Goal: Task Accomplishment & Management: Use online tool/utility

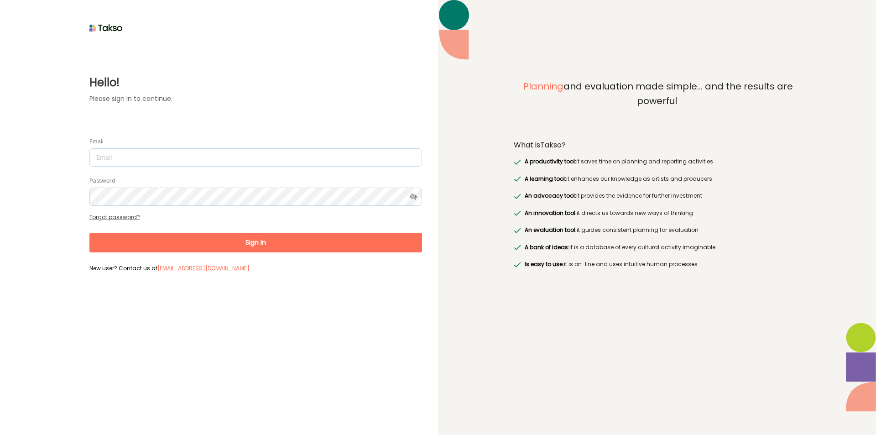
click at [26, 32] on div "Hello! Please sign in to continue. Email Password Forgot password? Sign In New …" at bounding box center [219, 217] width 438 height 435
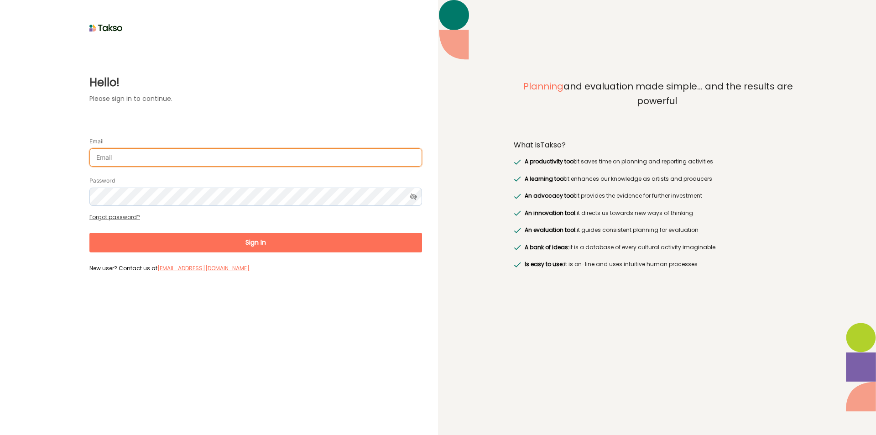
click at [211, 158] on input "Email" at bounding box center [255, 157] width 333 height 18
type input "[EMAIL_ADDRESS][DOMAIN_NAME]"
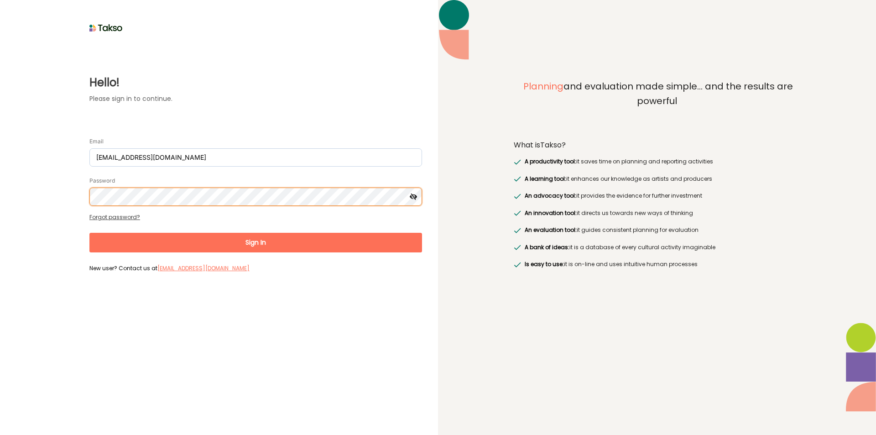
click at [89, 233] on button "Sign In" at bounding box center [255, 243] width 333 height 20
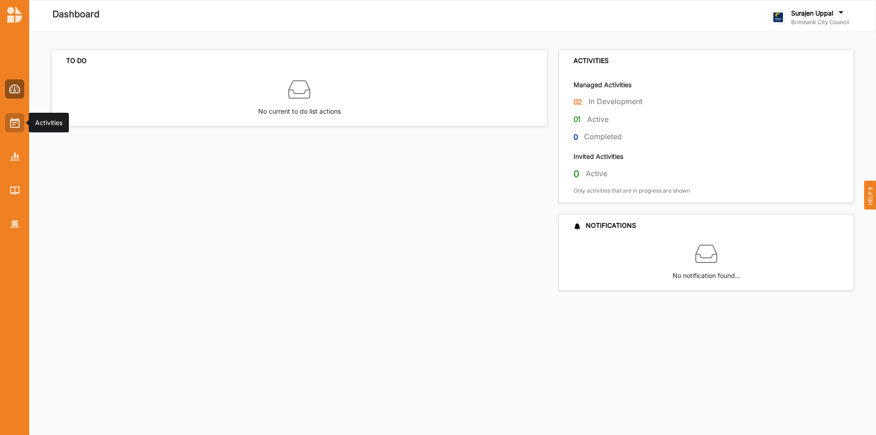
click at [16, 124] on img at bounding box center [15, 123] width 10 height 10
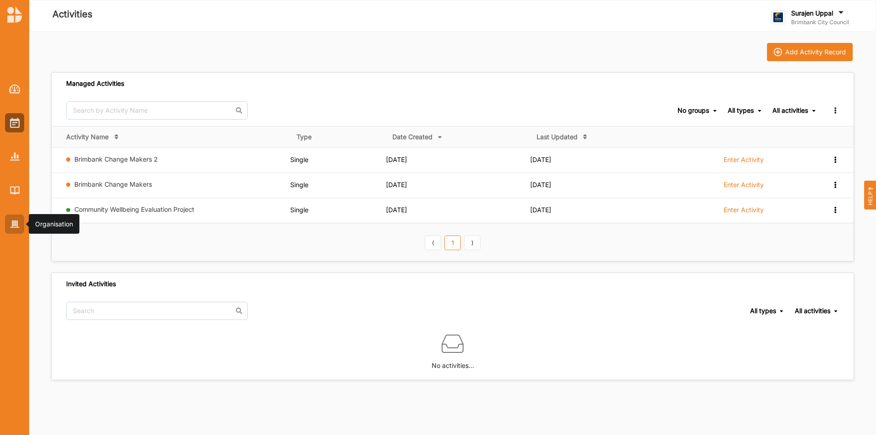
click at [18, 226] on img at bounding box center [15, 224] width 10 height 8
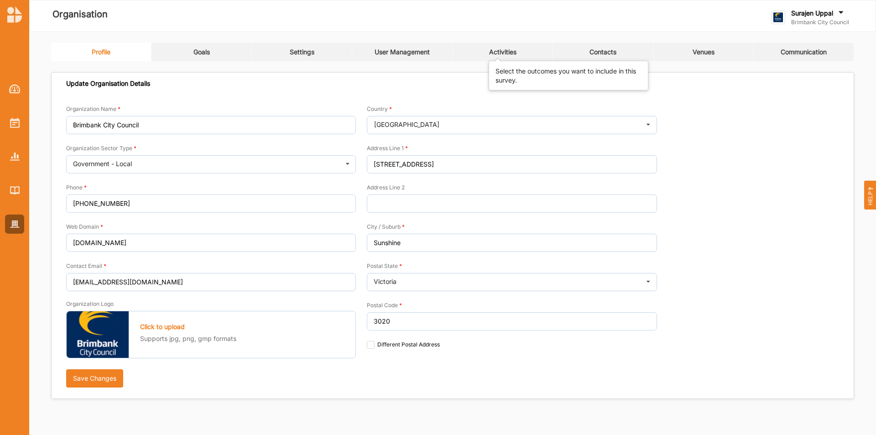
click at [499, 48] on div "Activities" at bounding box center [502, 52] width 27 height 8
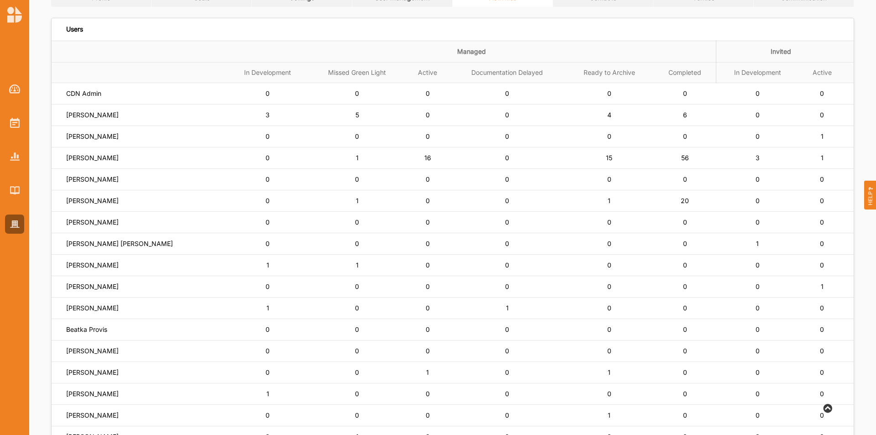
scroll to position [37, 0]
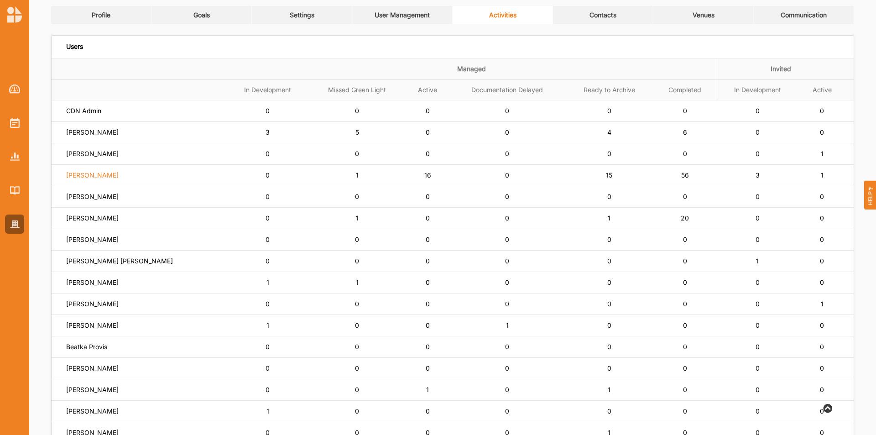
click at [89, 173] on label "[PERSON_NAME]" at bounding box center [92, 175] width 52 height 8
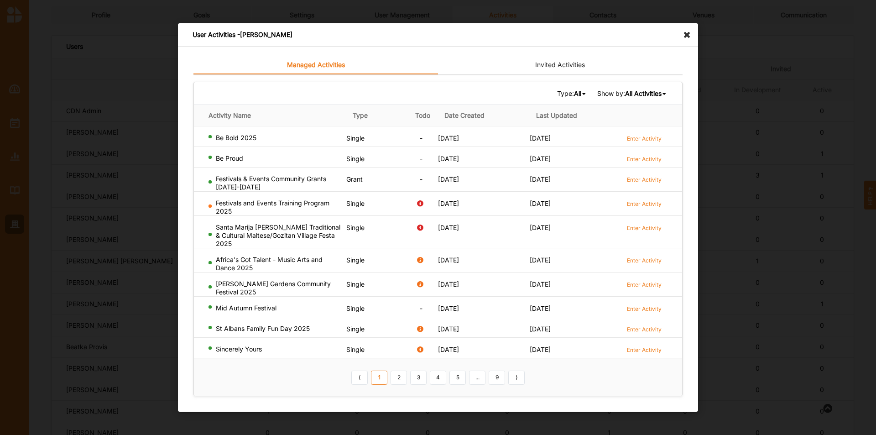
click at [578, 95] on div "All All Single Grant Festival Multi Activity Linked" at bounding box center [580, 93] width 13 height 8
click at [565, 140] on div "Grant" at bounding box center [560, 140] width 54 height 16
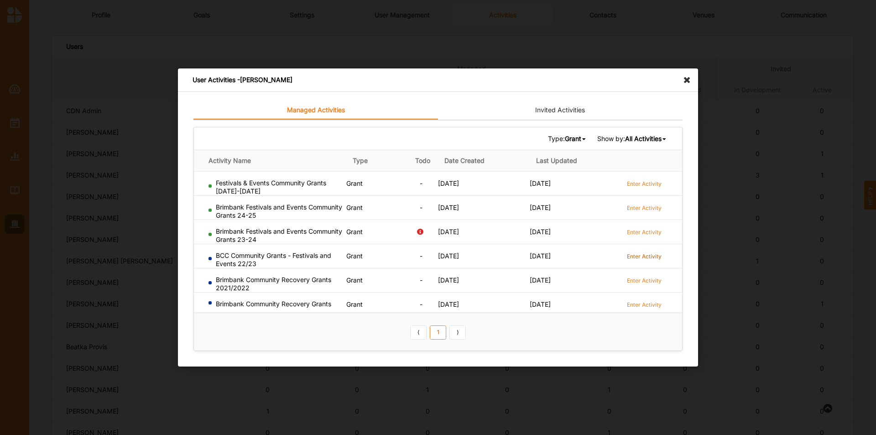
click at [638, 257] on label "Enter Activity" at bounding box center [644, 256] width 35 height 8
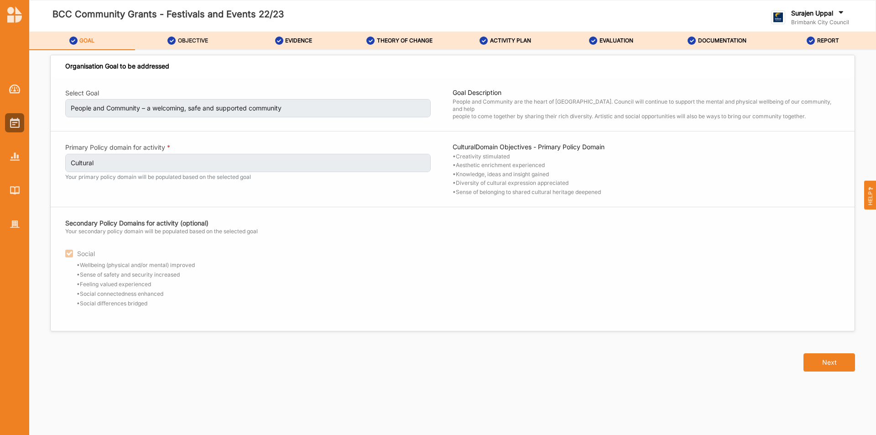
click at [195, 36] on div "OBJECTIVE" at bounding box center [188, 40] width 41 height 16
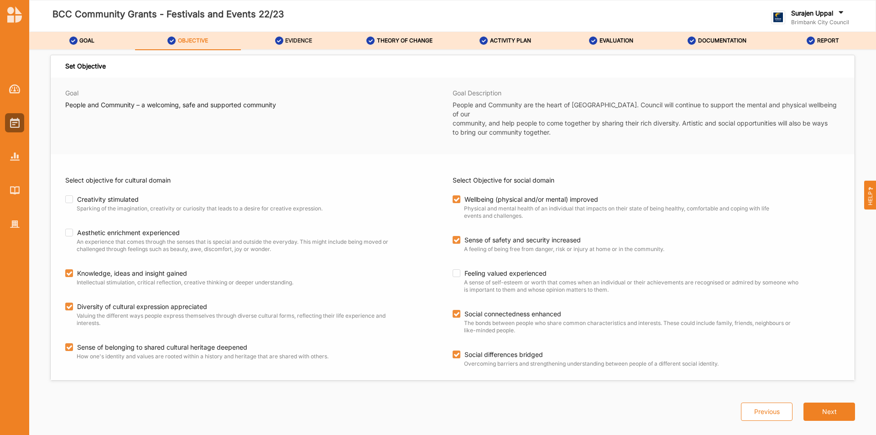
click at [291, 42] on label "EVIDENCE" at bounding box center [298, 40] width 27 height 7
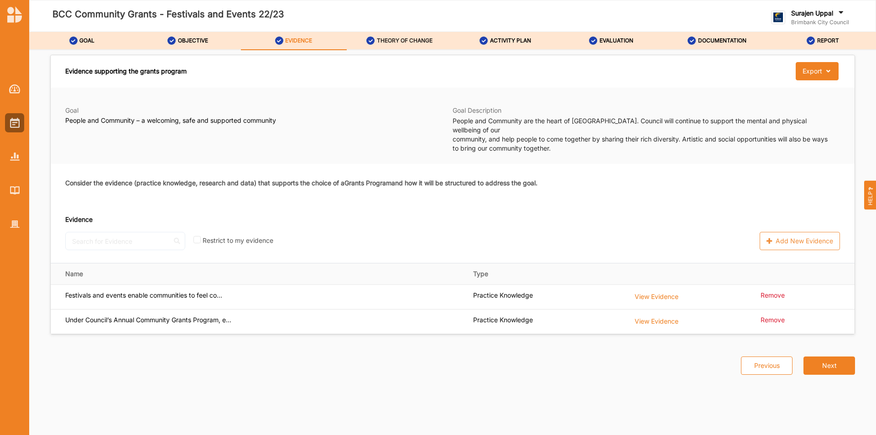
click at [390, 41] on label "THEORY OF CHANGE" at bounding box center [405, 40] width 56 height 7
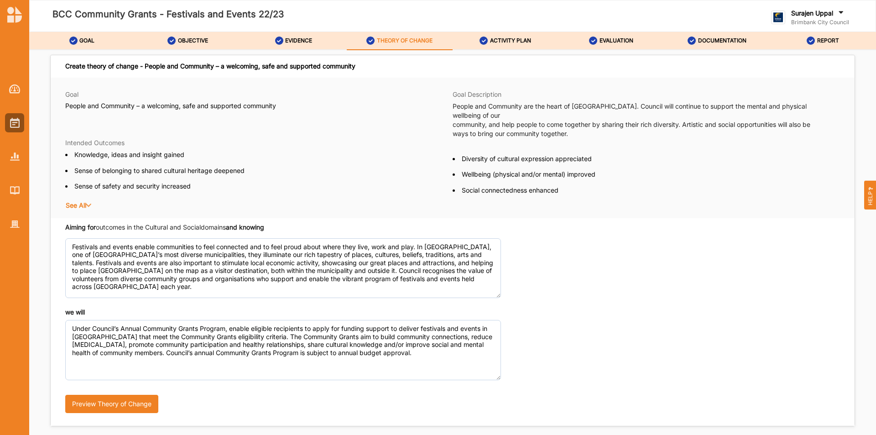
click at [508, 42] on label "ACTIVITY PLAN" at bounding box center [510, 40] width 41 height 7
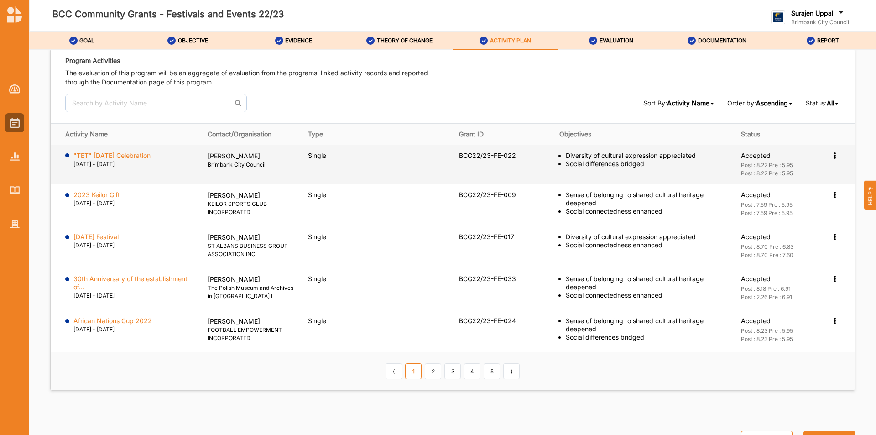
scroll to position [1217, 0]
